Goal: Information Seeking & Learning: Learn about a topic

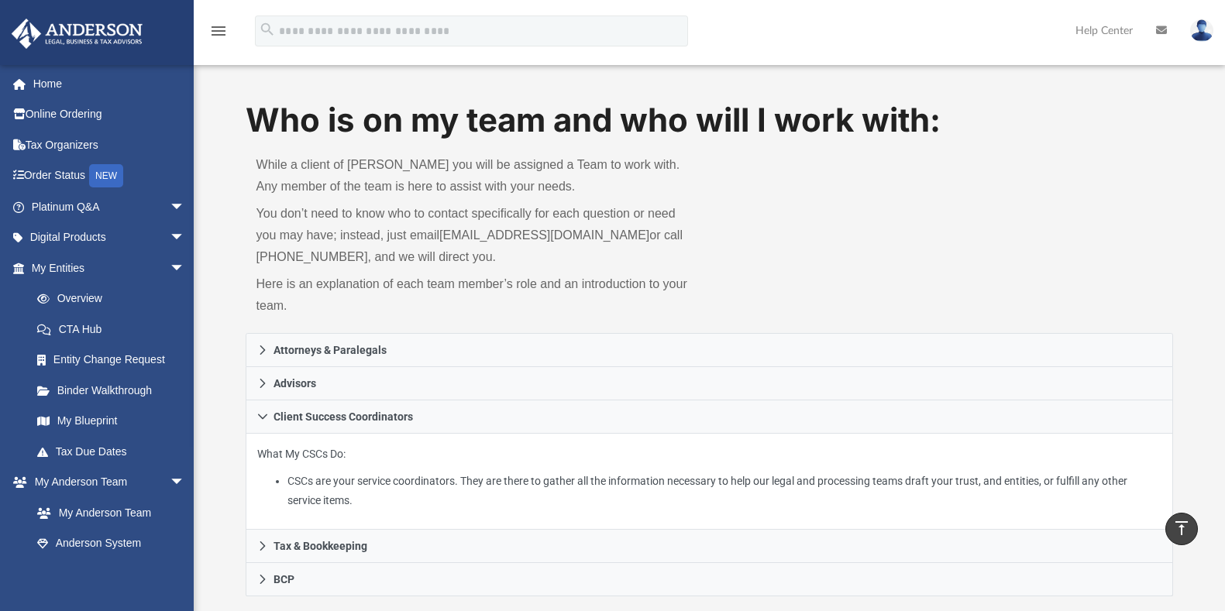
scroll to position [393, 0]
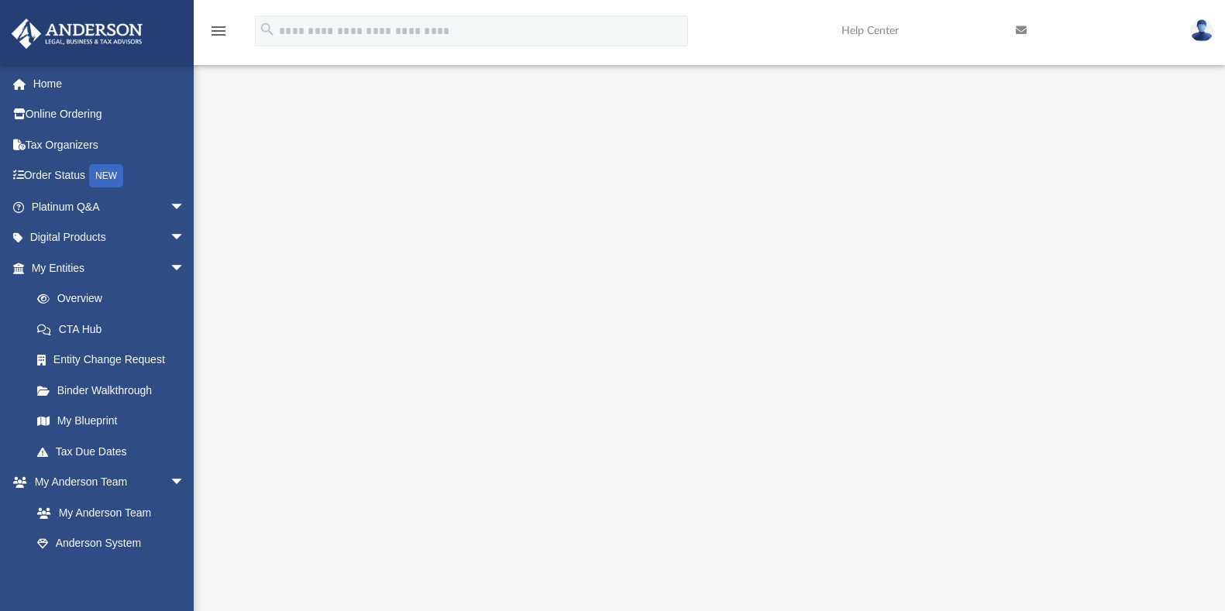
scroll to position [105, 0]
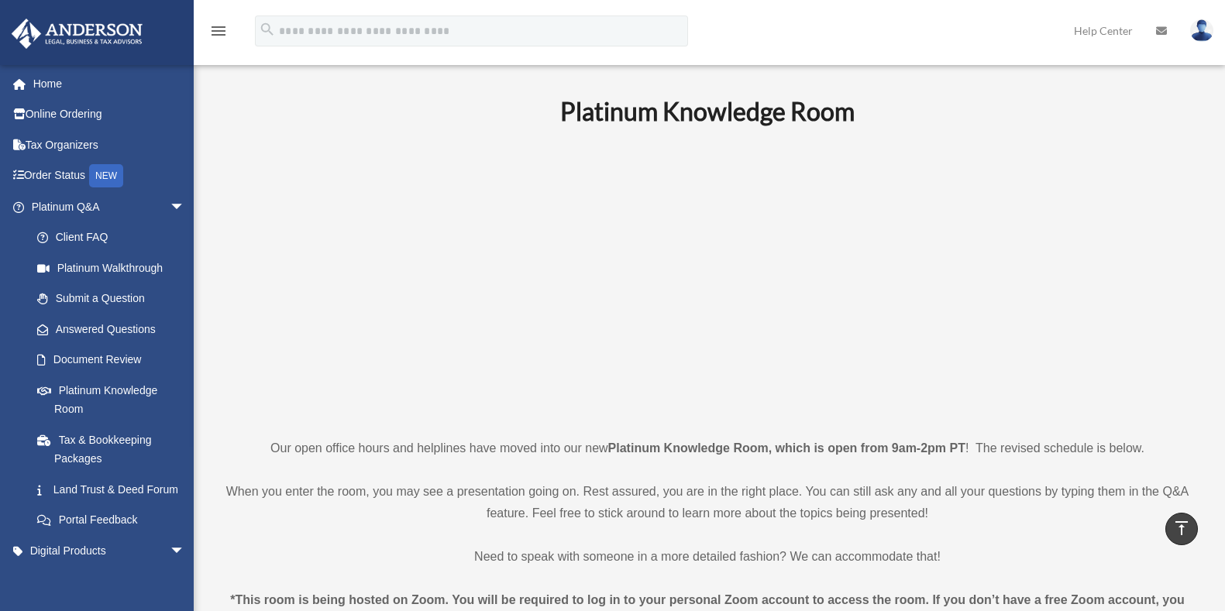
scroll to position [584, 0]
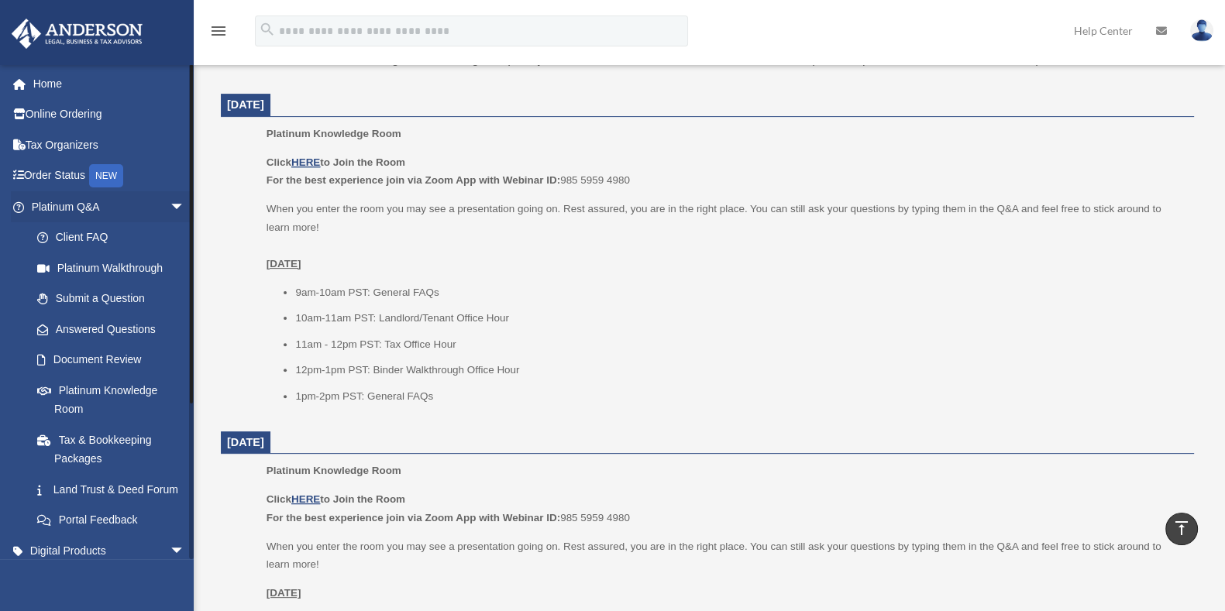
click at [0, 396] on li "Platinum Q&A arrow_drop_down Client FAQ Platinum Walkthrough Submit a Question …" at bounding box center [104, 363] width 208 height 344
click at [75, 437] on link "Tax & Bookkeeping Packages" at bounding box center [115, 450] width 187 height 50
